Goal: Navigation & Orientation: Find specific page/section

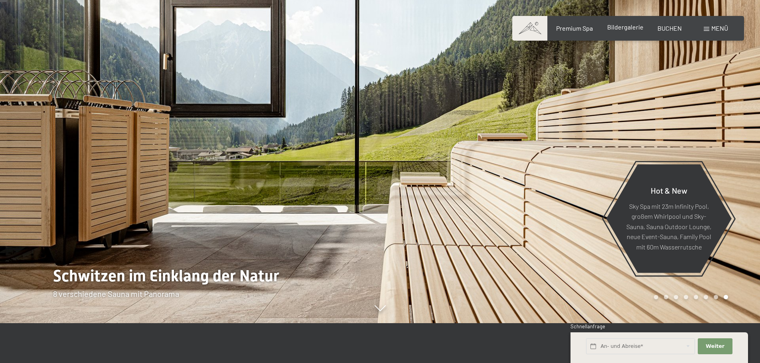
click at [622, 29] on span "Bildergalerie" at bounding box center [625, 27] width 36 height 8
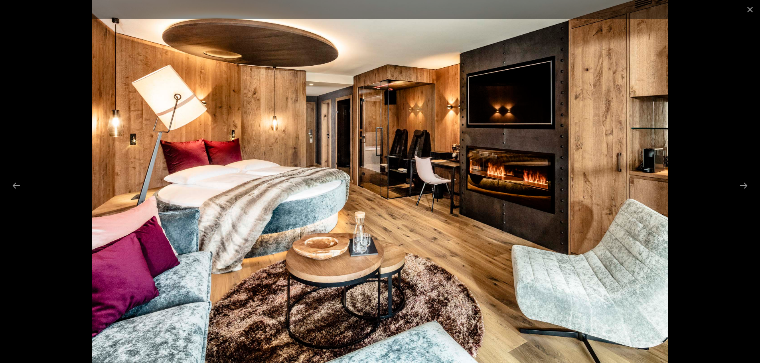
click at [744, 185] on button "Next slide" at bounding box center [743, 186] width 17 height 16
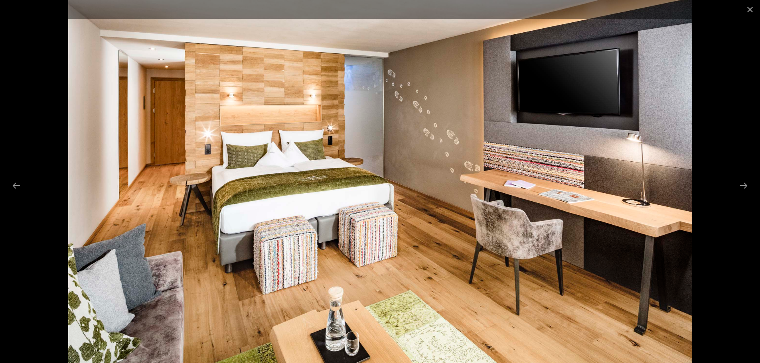
click at [744, 185] on button "Next slide" at bounding box center [743, 186] width 17 height 16
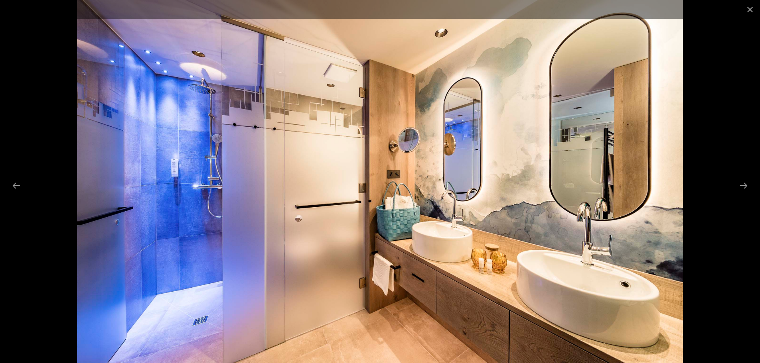
click at [744, 185] on button "Next slide" at bounding box center [743, 186] width 17 height 16
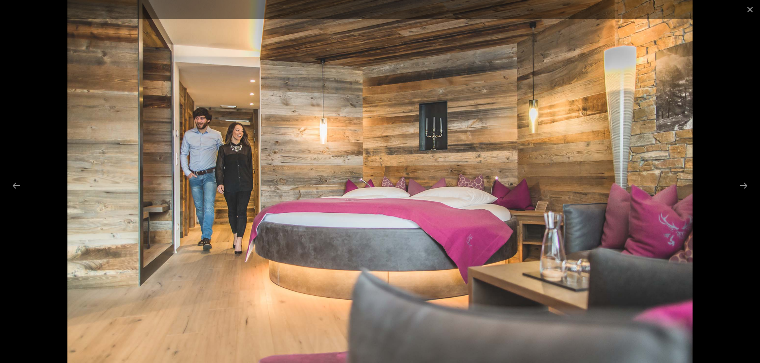
click at [744, 185] on button "Next slide" at bounding box center [743, 186] width 17 height 16
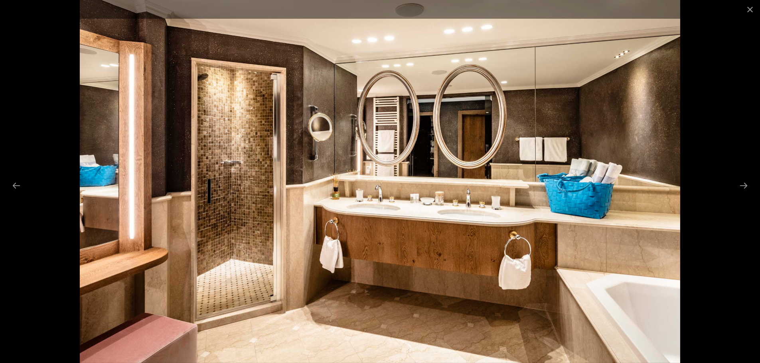
click at [744, 185] on button "Next slide" at bounding box center [743, 186] width 17 height 16
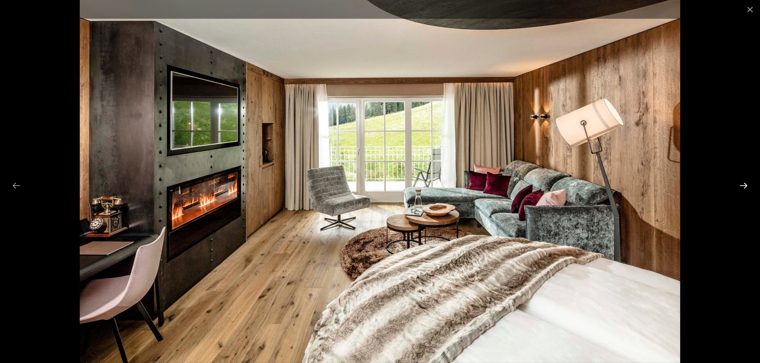
drag, startPoint x: 0, startPoint y: 0, endPoint x: 744, endPoint y: 185, distance: 766.7
click at [744, 185] on button "Next slide" at bounding box center [743, 186] width 17 height 16
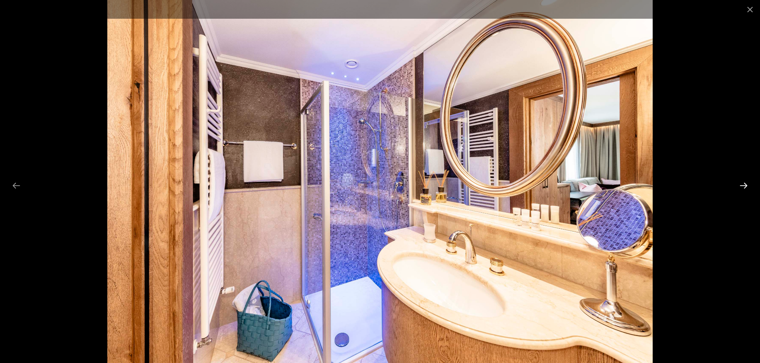
click at [744, 185] on button "Next slide" at bounding box center [743, 186] width 17 height 16
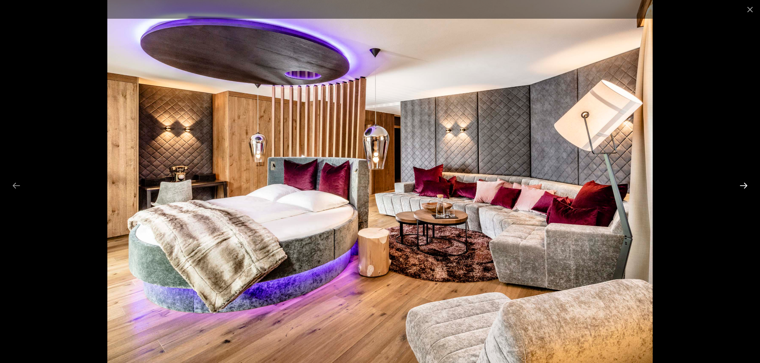
click at [744, 185] on button "Next slide" at bounding box center [743, 186] width 17 height 16
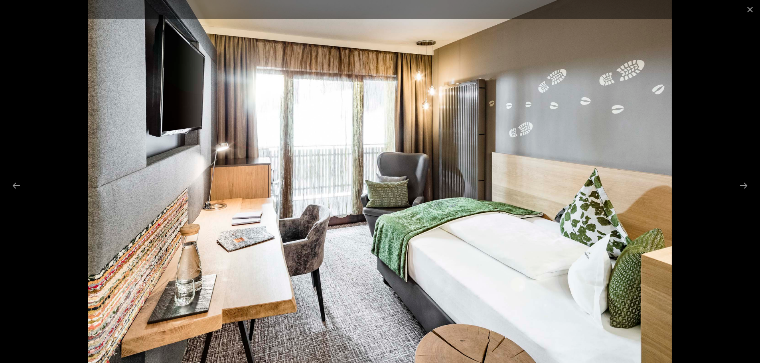
click at [748, 9] on button "Close gallery" at bounding box center [750, 9] width 20 height 19
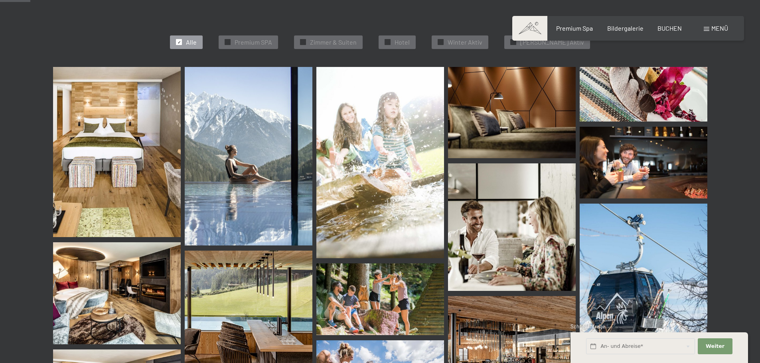
scroll to position [399, 0]
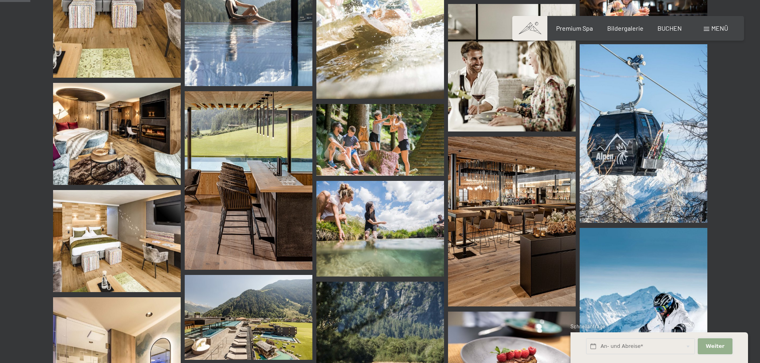
click at [721, 342] on button "Weiter Adressfelder ausblenden" at bounding box center [714, 347] width 34 height 16
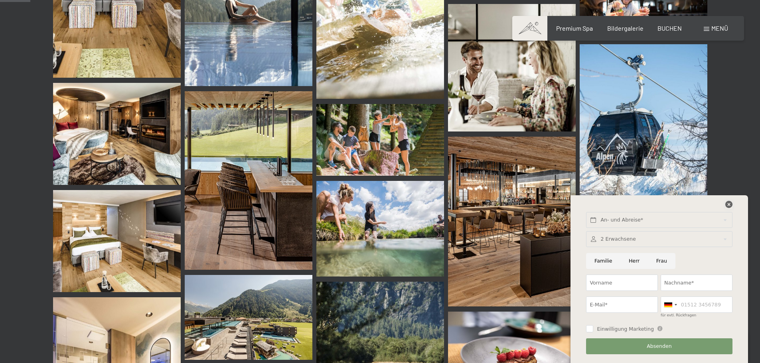
click at [727, 206] on icon at bounding box center [728, 204] width 7 height 7
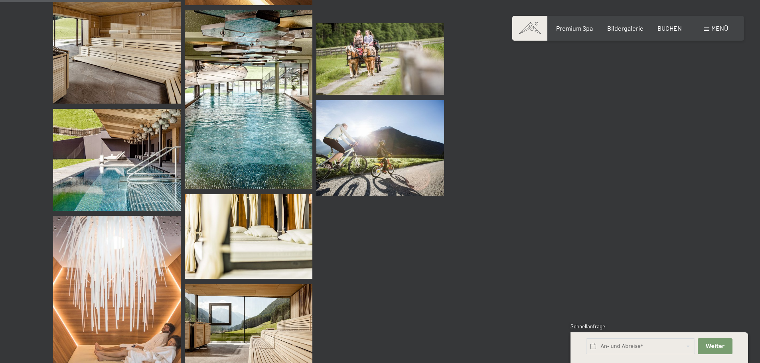
scroll to position [2233, 0]
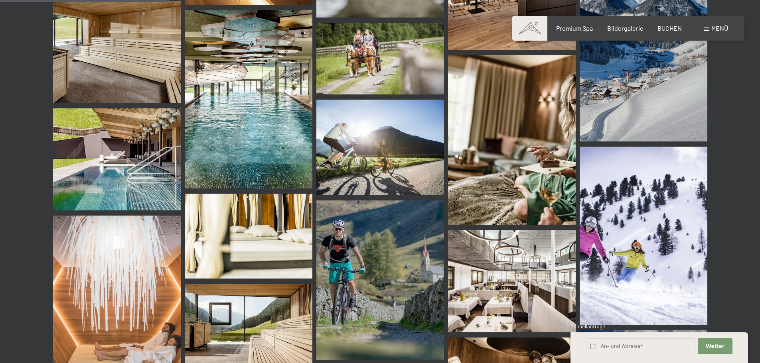
click at [273, 133] on img at bounding box center [249, 99] width 128 height 179
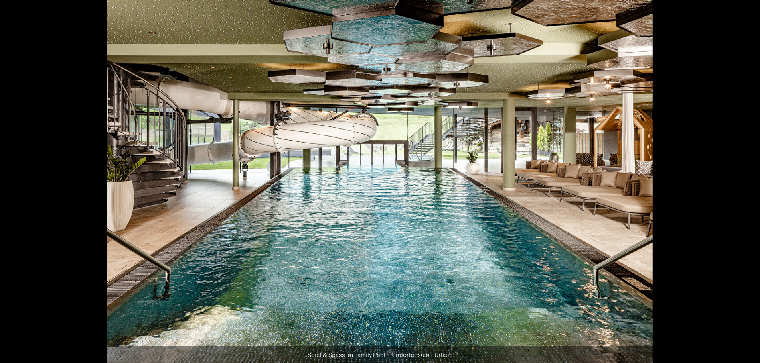
click at [273, 133] on img at bounding box center [379, 181] width 545 height 363
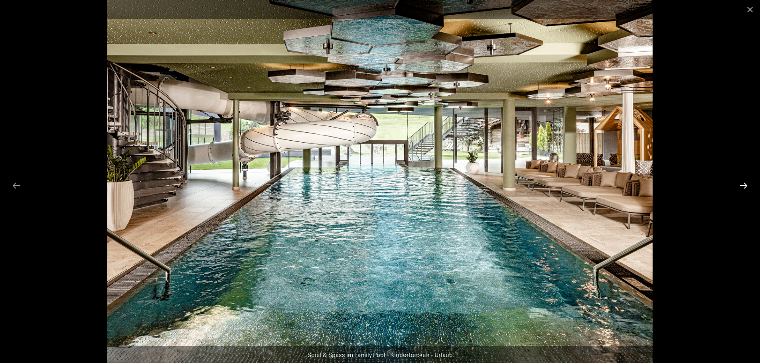
click at [743, 180] on button "Next slide" at bounding box center [743, 186] width 17 height 16
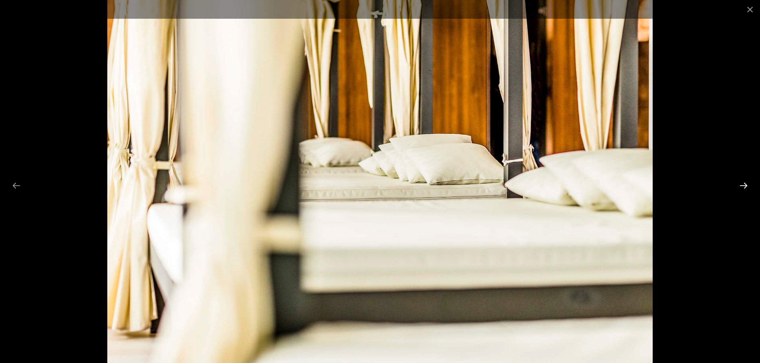
click at [743, 180] on button "Next slide" at bounding box center [743, 186] width 17 height 16
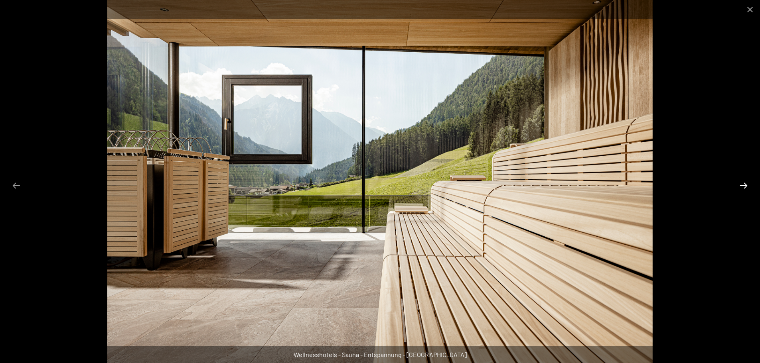
click at [743, 180] on button "Next slide" at bounding box center [743, 186] width 17 height 16
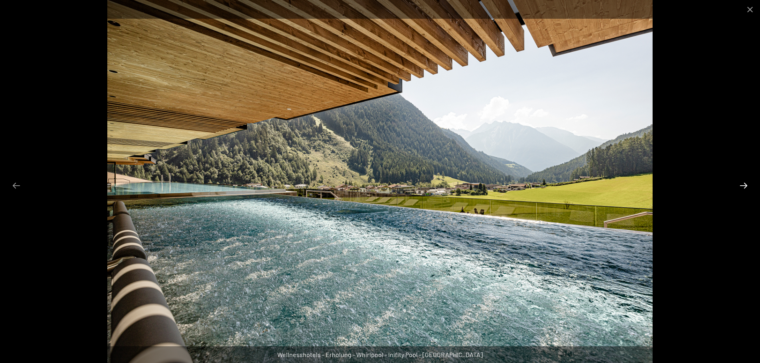
click at [743, 180] on button "Next slide" at bounding box center [743, 186] width 17 height 16
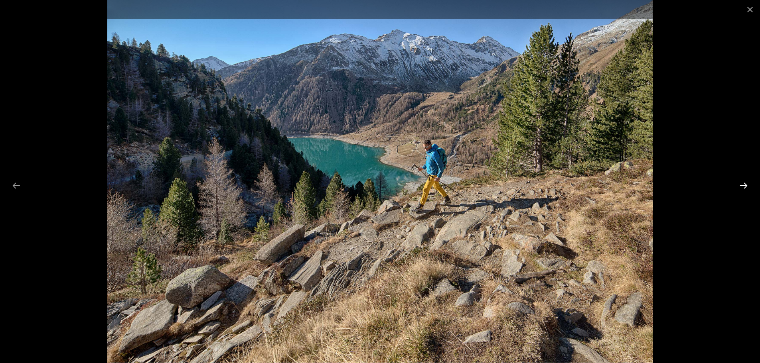
click at [743, 180] on button "Next slide" at bounding box center [743, 186] width 17 height 16
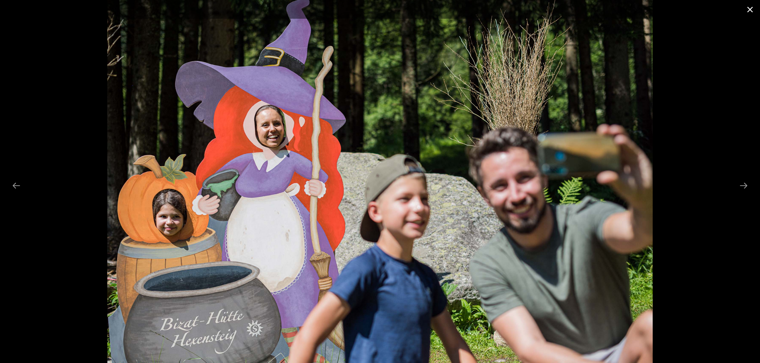
click at [750, 6] on button "Close gallery" at bounding box center [750, 9] width 20 height 19
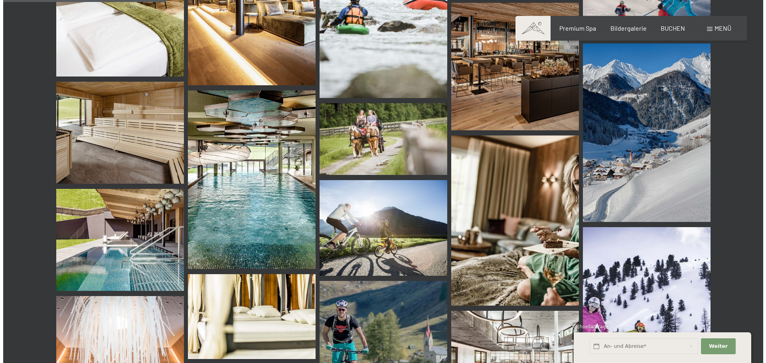
scroll to position [2073, 0]
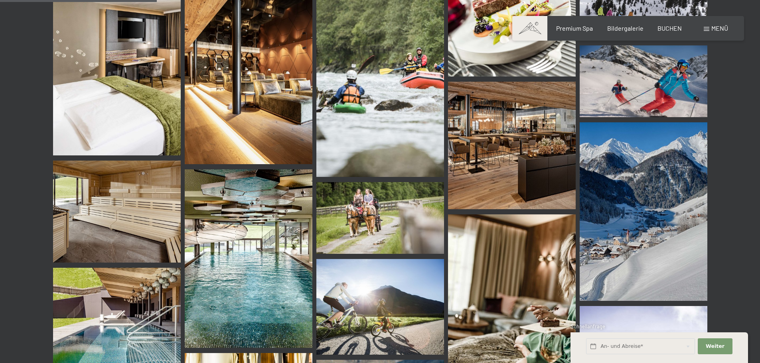
click at [702, 26] on div "Buchen Anfragen Premium Spa Bildergalerie BUCHEN Menü DE IT EN Gutschein Bilder…" at bounding box center [628, 28] width 200 height 9
click at [707, 28] on span at bounding box center [706, 29] width 6 height 4
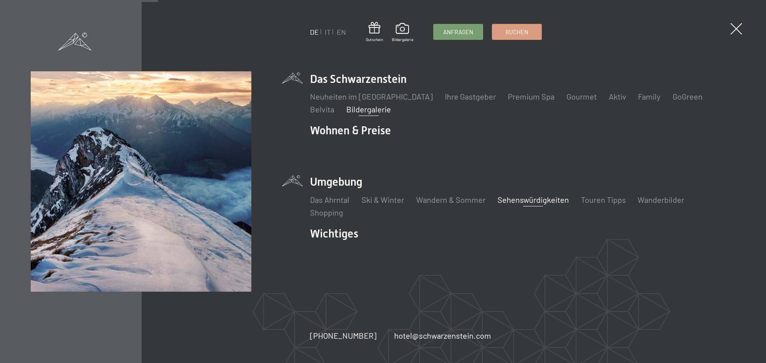
click at [516, 202] on link "Sehenswürdigkeiten" at bounding box center [532, 200] width 71 height 10
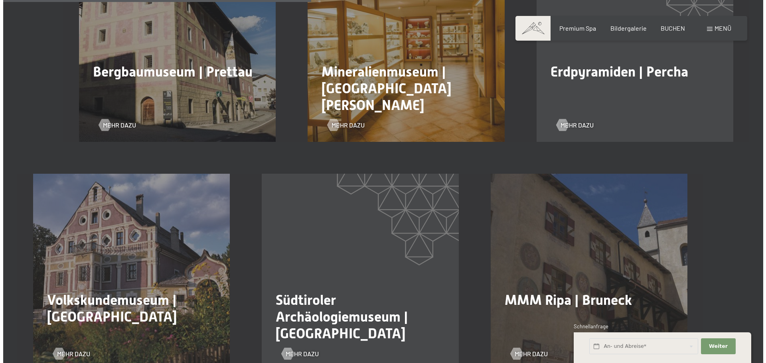
scroll to position [837, 0]
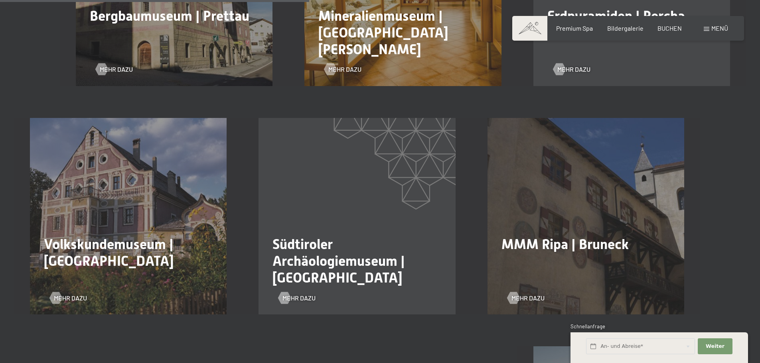
click at [710, 27] on div "Menü" at bounding box center [715, 28] width 24 height 9
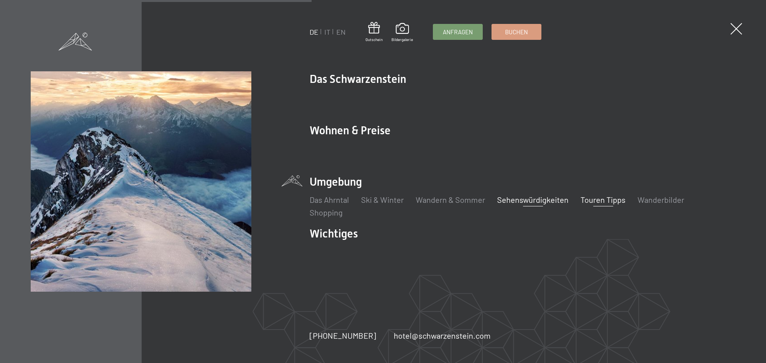
click at [595, 201] on link "Touren Tipps" at bounding box center [602, 200] width 45 height 10
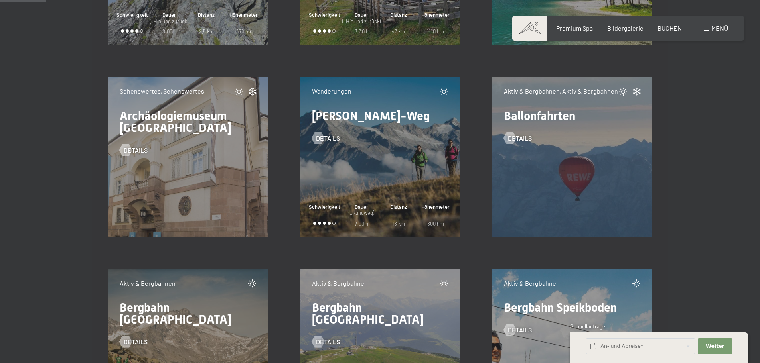
scroll to position [837, 0]
